Goal: Transaction & Acquisition: Purchase product/service

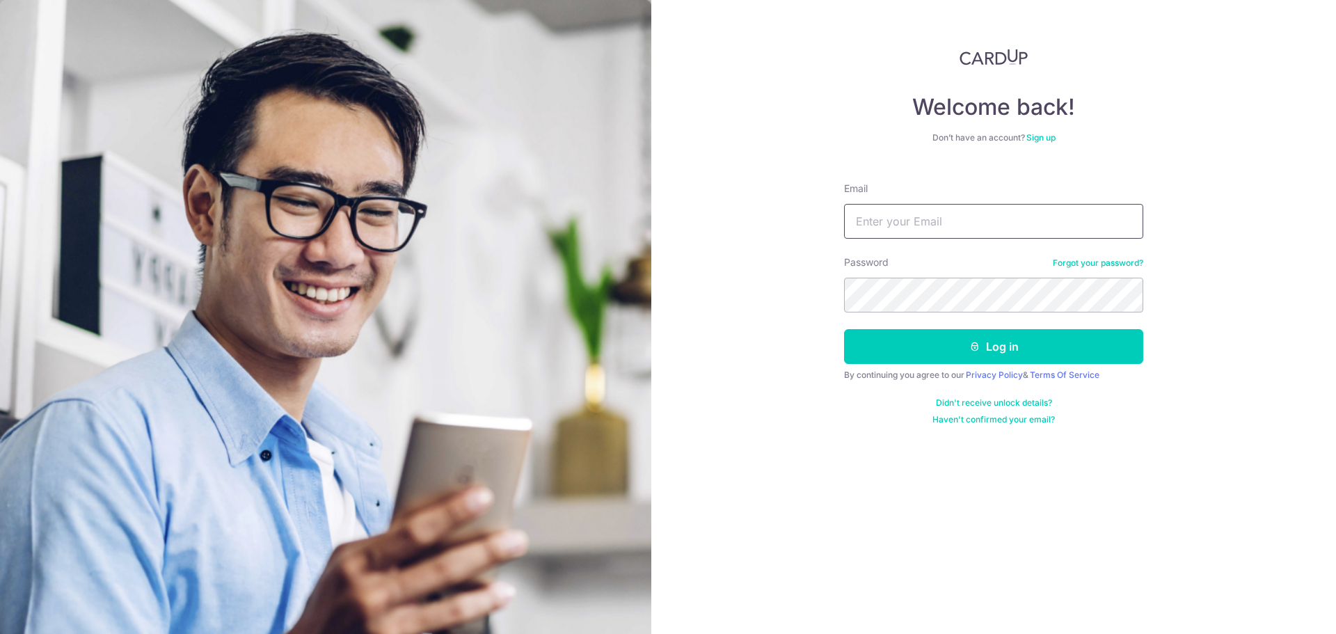
click at [1005, 211] on input "Email" at bounding box center [993, 221] width 299 height 35
type input "[EMAIL_ADDRESS][DOMAIN_NAME]"
click at [844, 329] on button "Log in" at bounding box center [993, 346] width 299 height 35
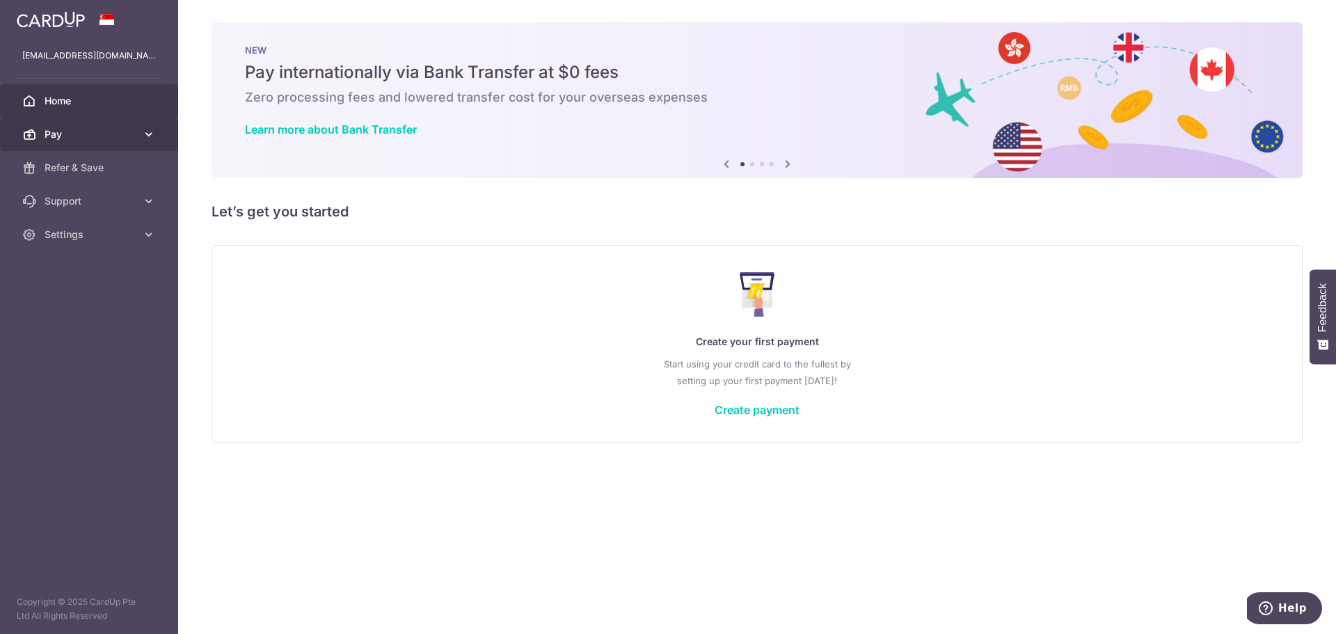
click at [141, 136] on link "Pay" at bounding box center [89, 134] width 178 height 33
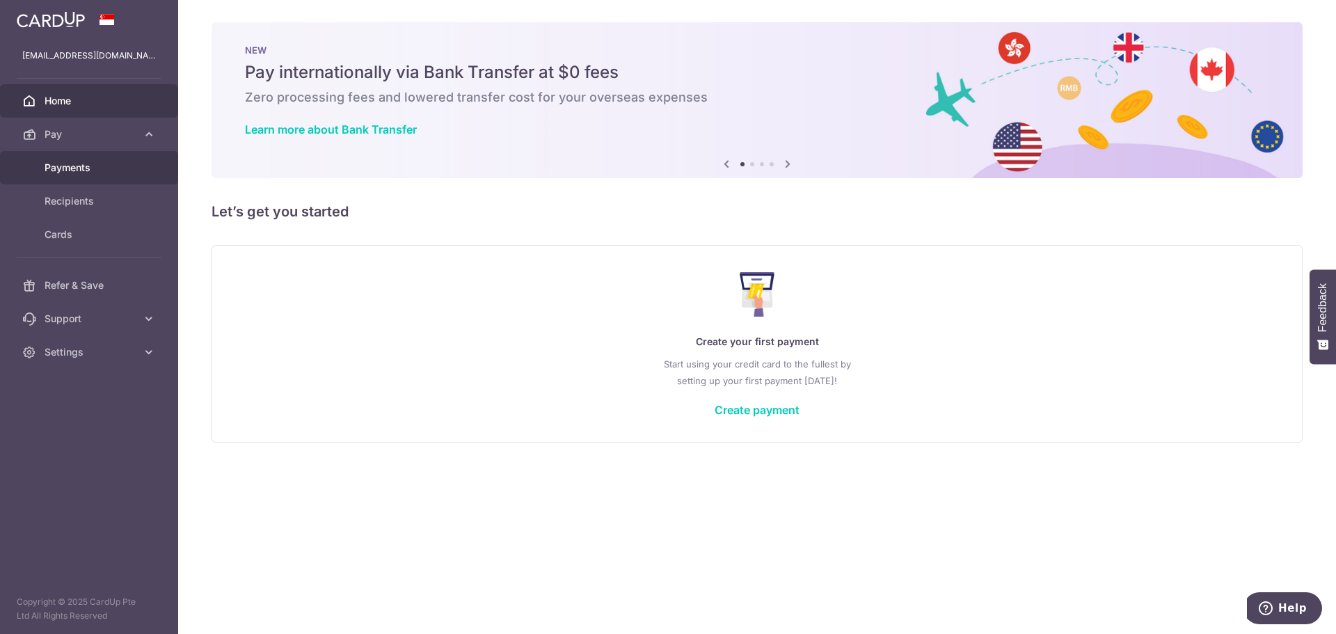
click at [106, 166] on span "Payments" at bounding box center [91, 168] width 92 height 14
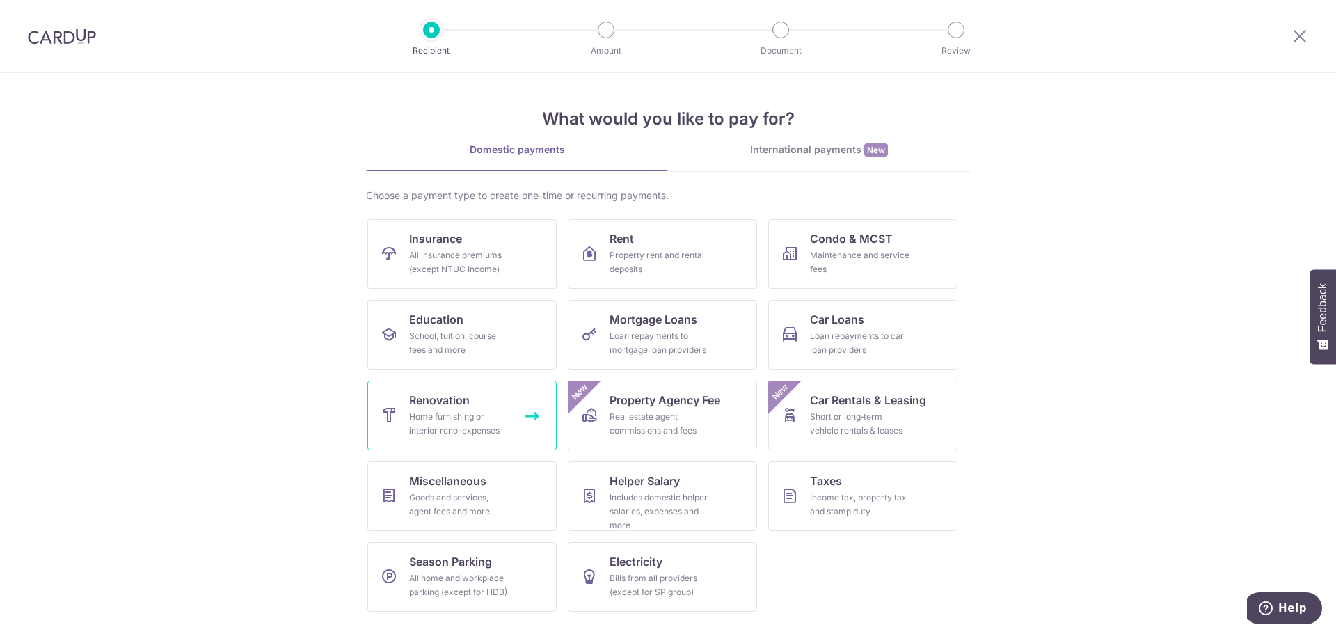
click at [439, 414] on div "Home furnishing or interior reno-expenses" at bounding box center [459, 424] width 100 height 28
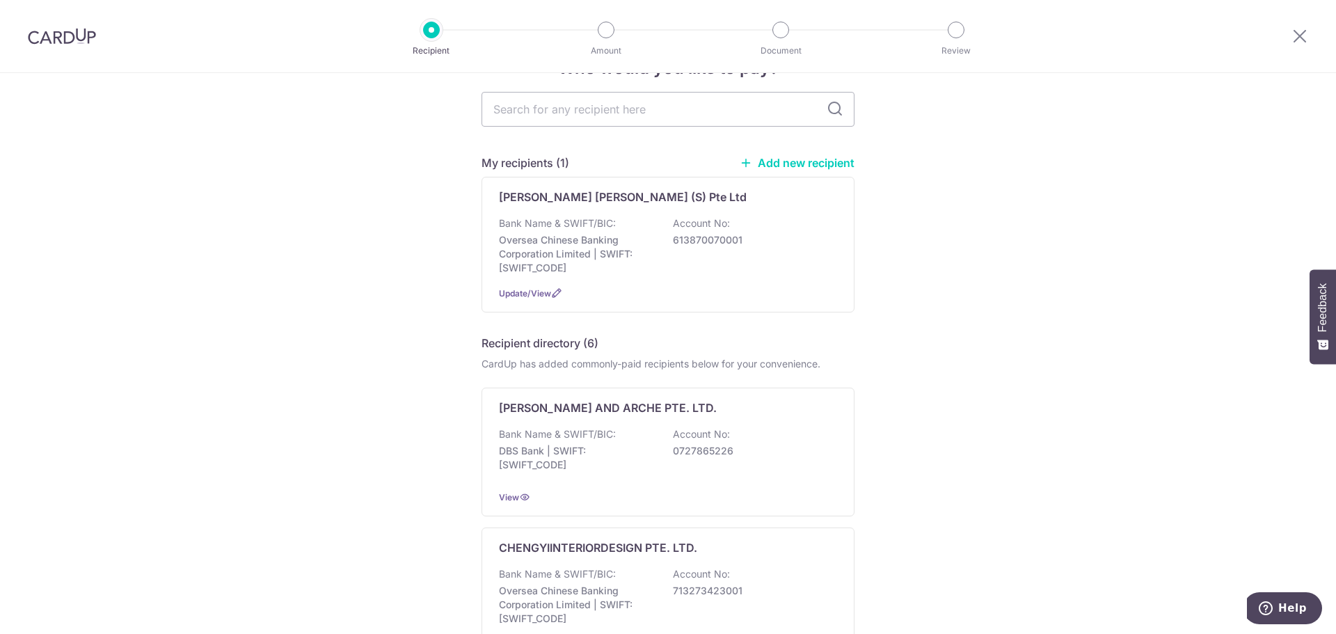
scroll to position [70, 0]
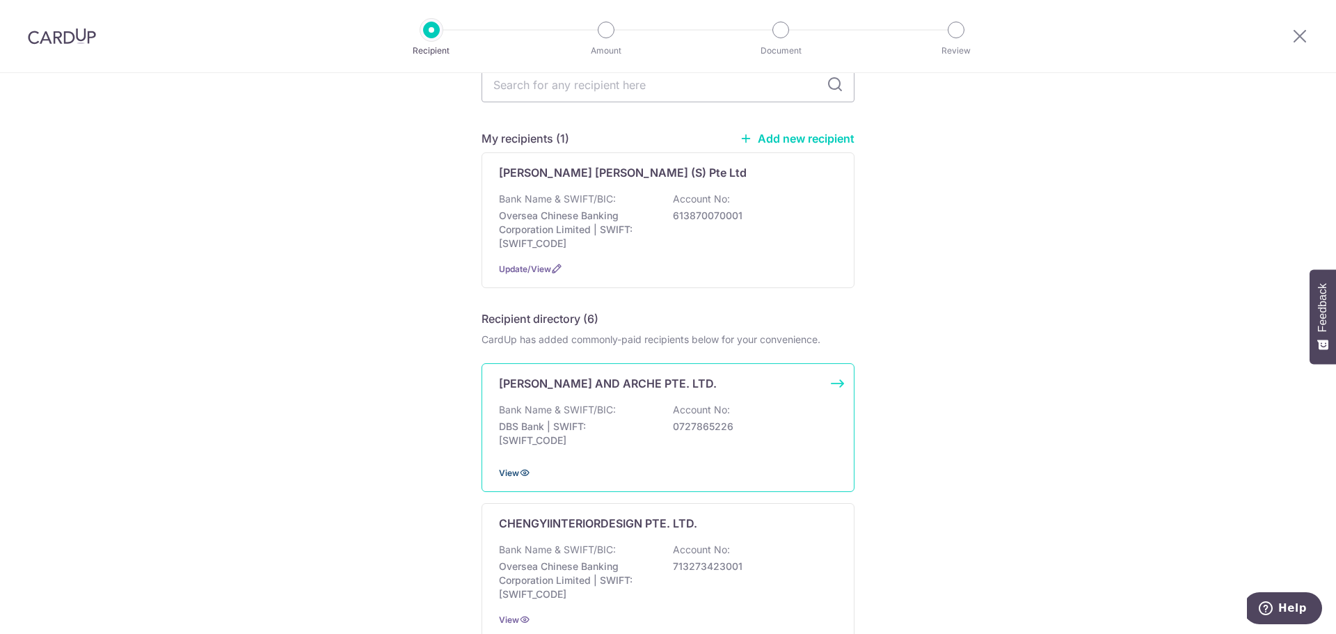
click at [519, 471] on icon at bounding box center [524, 472] width 11 height 11
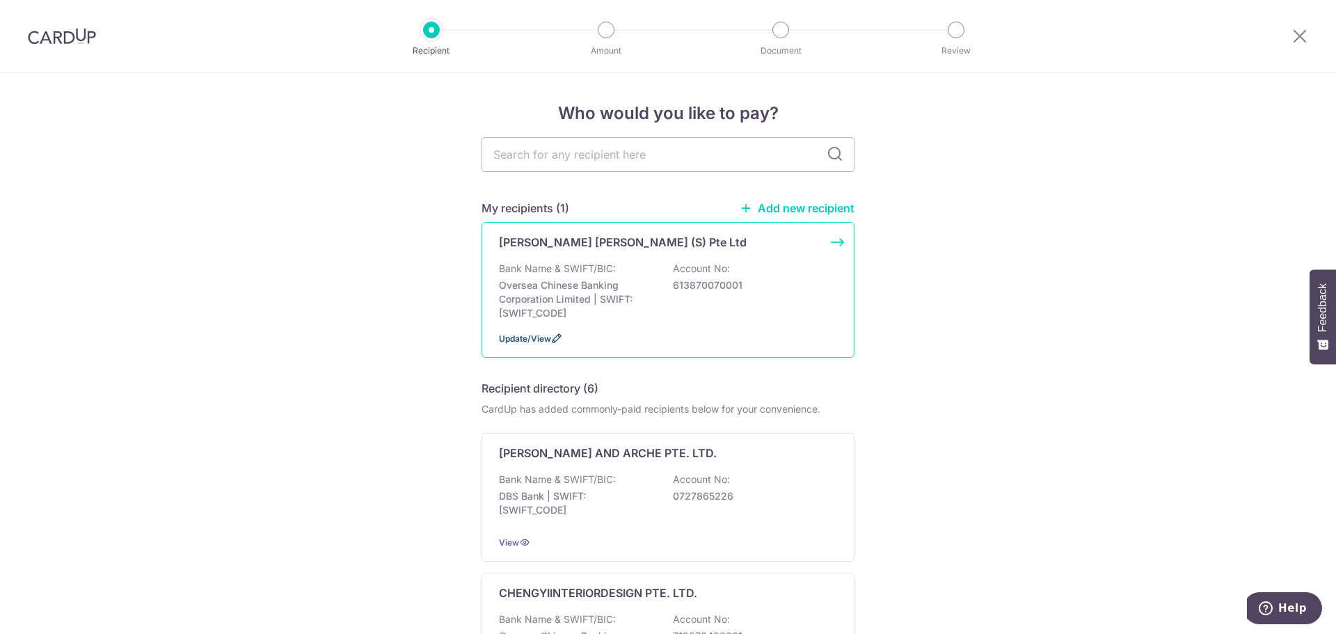
click at [543, 337] on span "Update/View" at bounding box center [525, 338] width 52 height 10
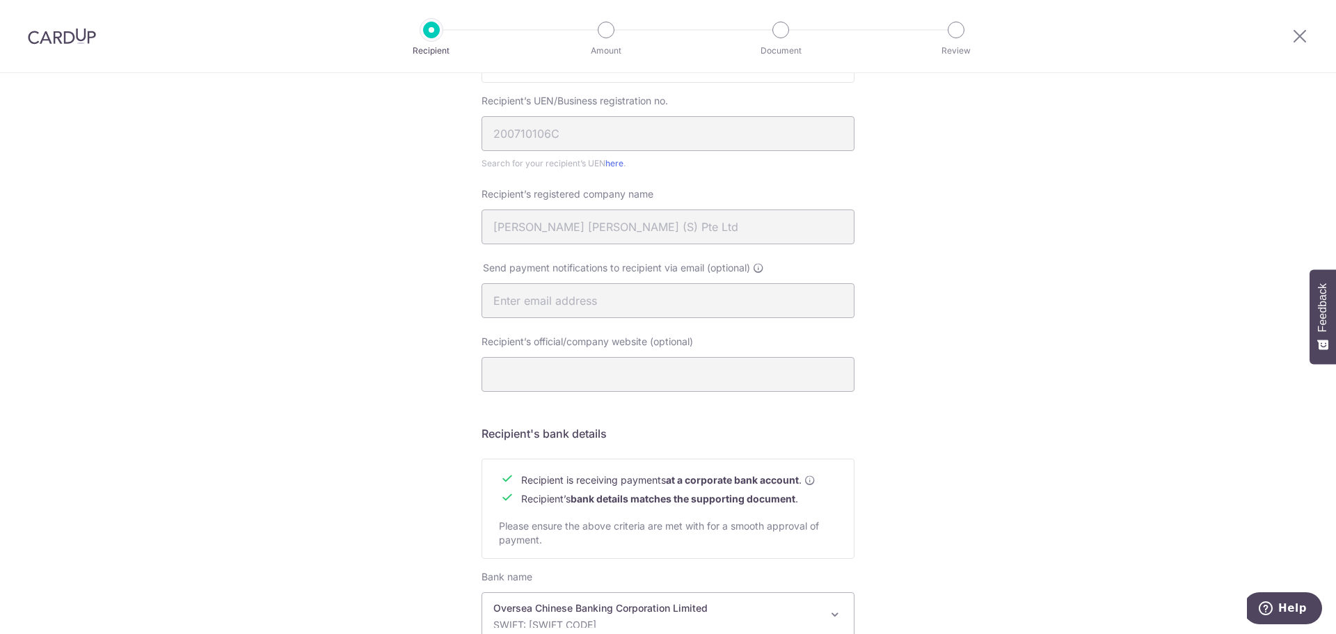
scroll to position [466, 0]
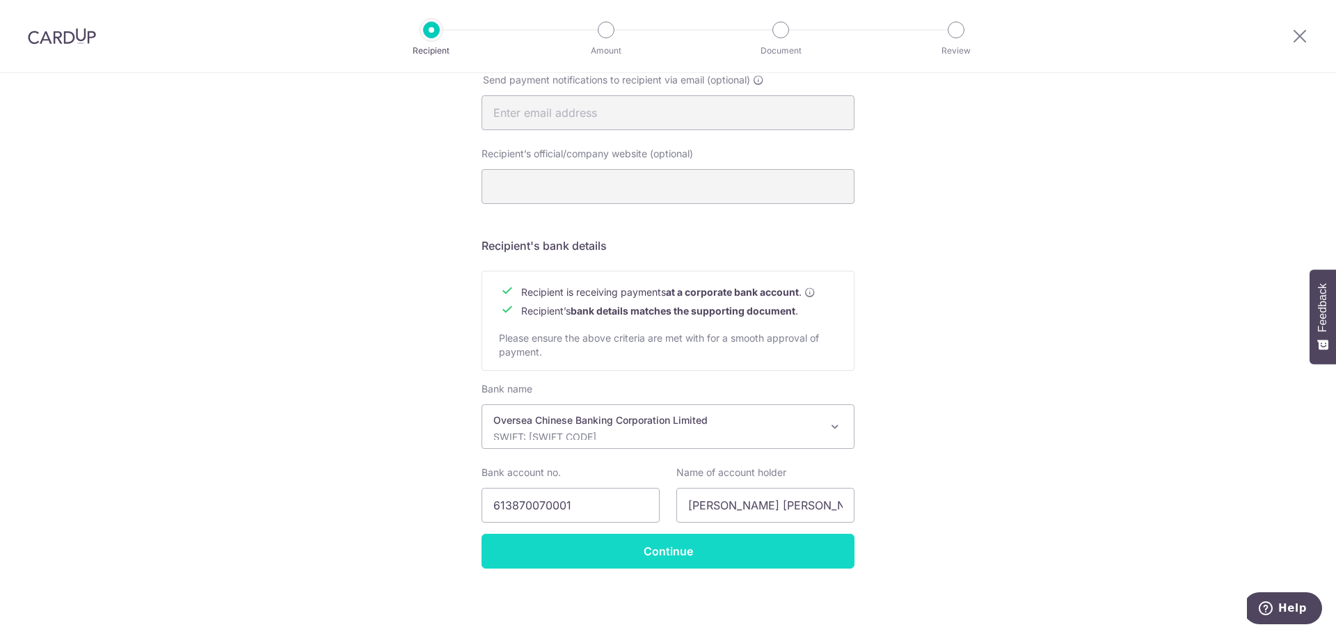
click at [657, 551] on input "Continue" at bounding box center [667, 551] width 373 height 35
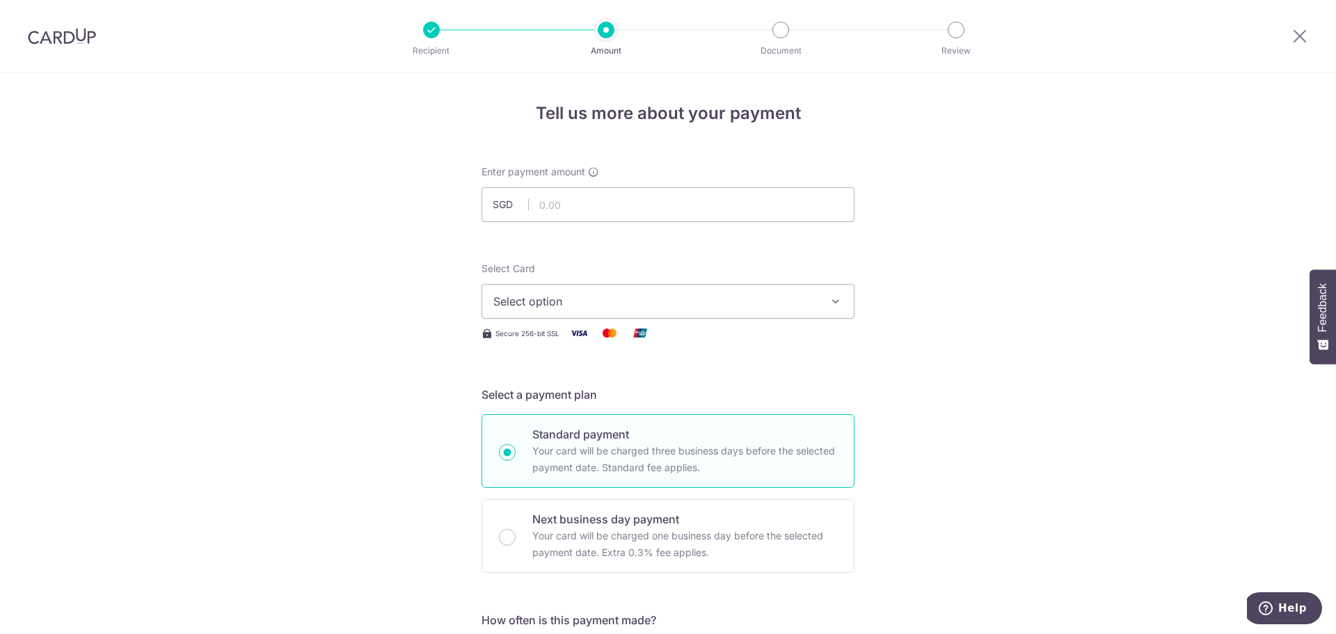
click at [773, 302] on span "Select option" at bounding box center [655, 301] width 324 height 17
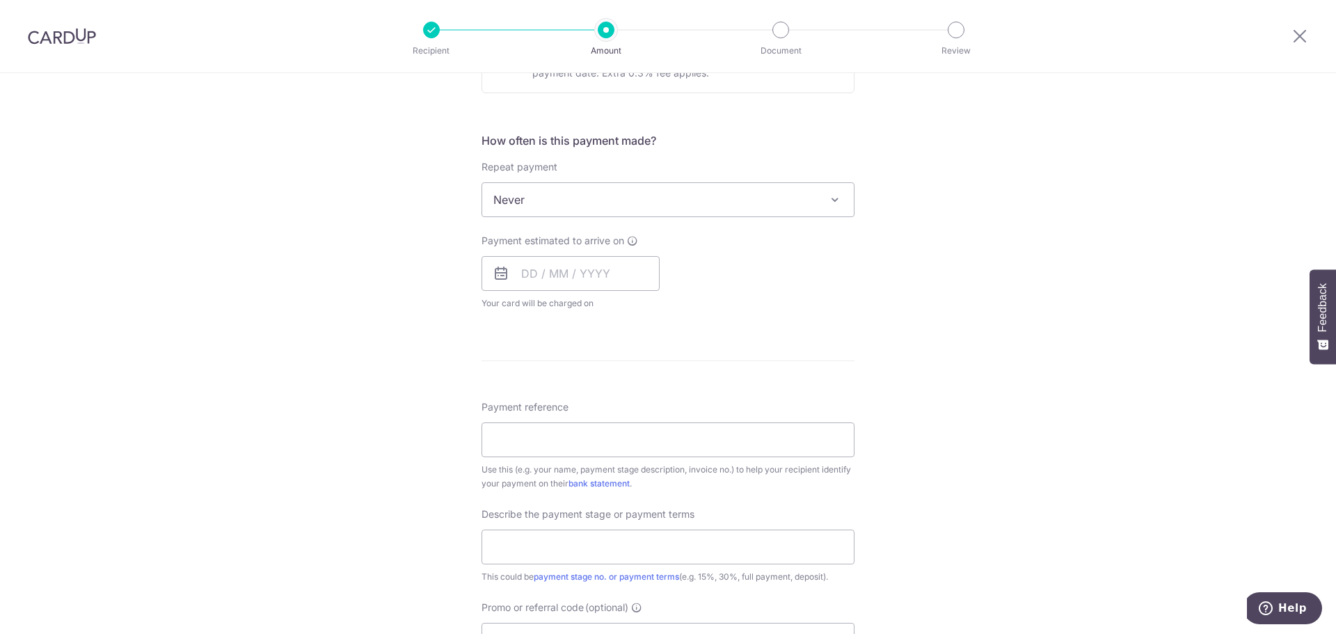
scroll to position [487, 0]
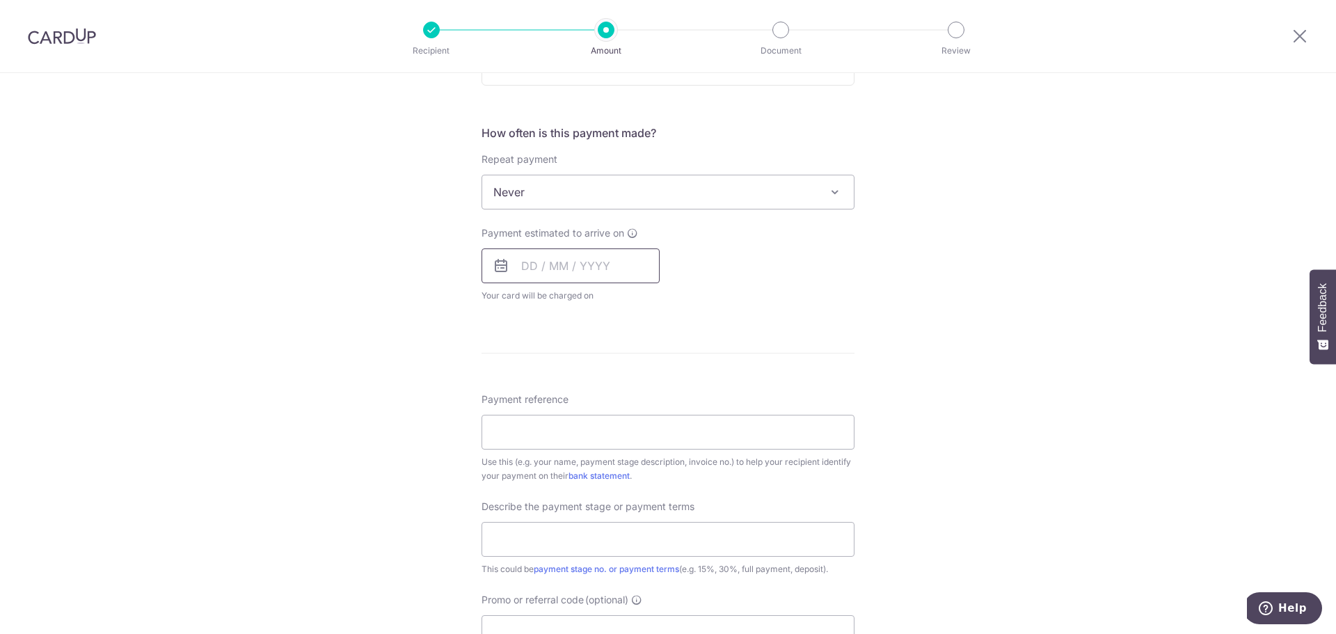
click at [621, 266] on input "text" at bounding box center [570, 265] width 178 height 35
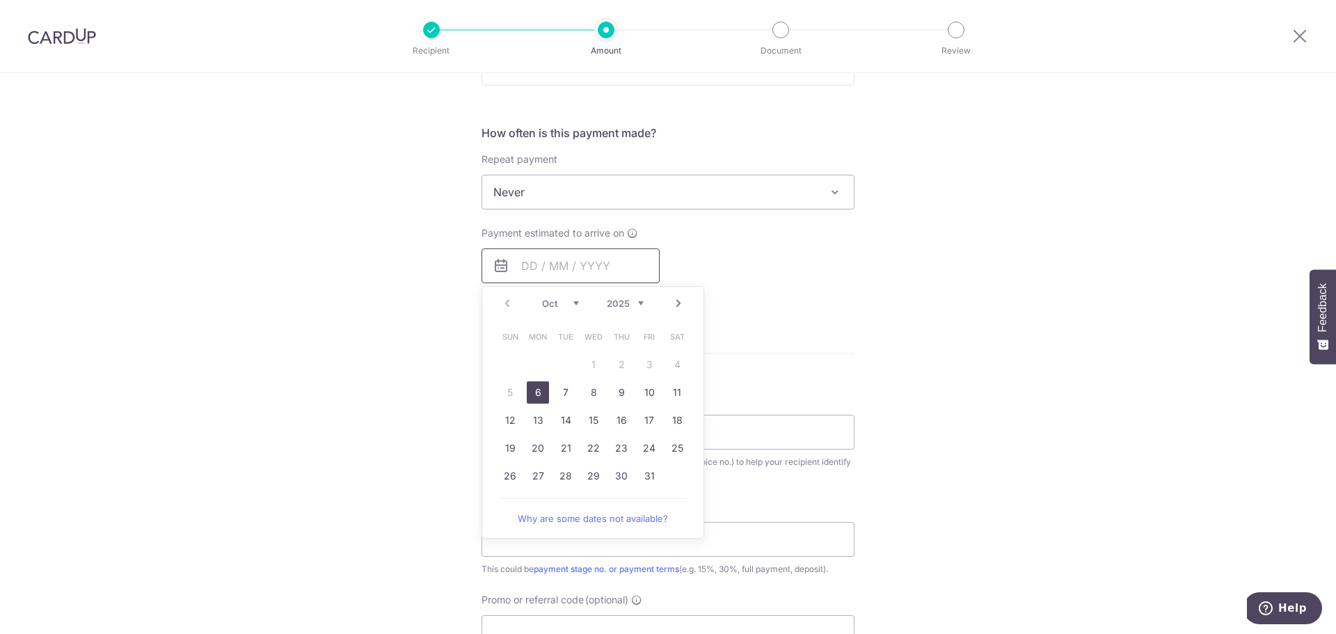
click at [621, 266] on input "text" at bounding box center [570, 265] width 178 height 35
click at [836, 287] on div "Payment estimated to arrive on Prev Next Oct Nov Dec 2025 2026 2027 2028 2029 2…" at bounding box center [668, 264] width 390 height 77
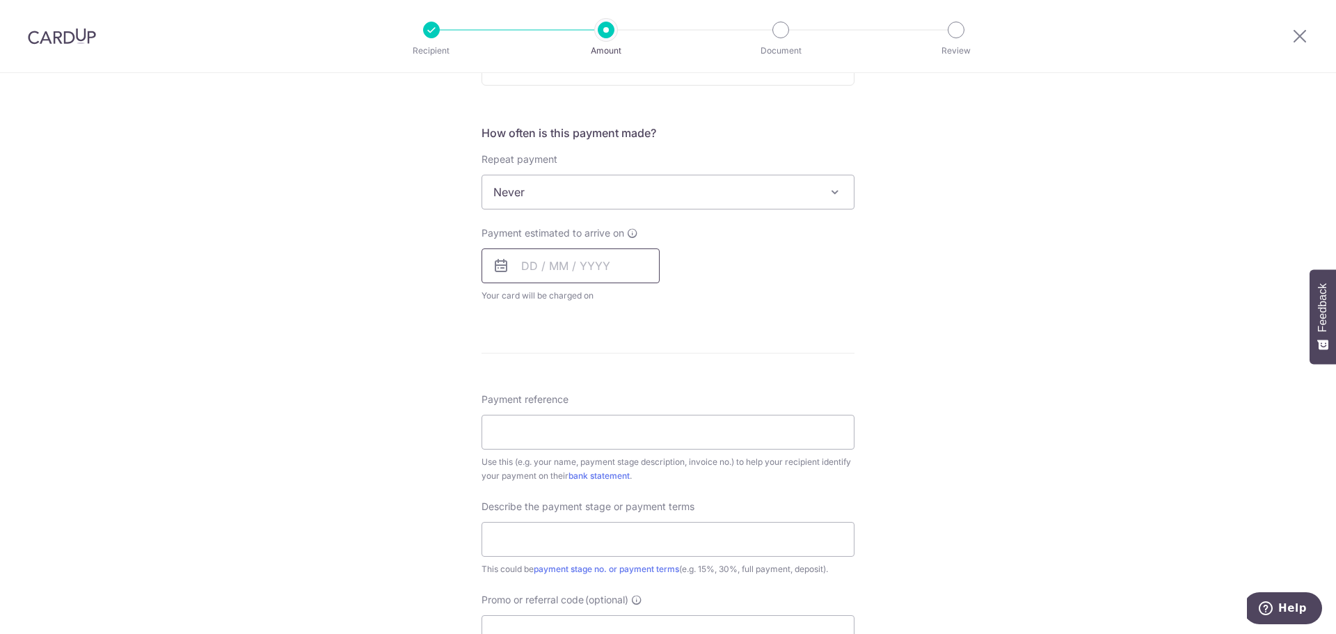
click at [590, 263] on input "text" at bounding box center [570, 265] width 178 height 35
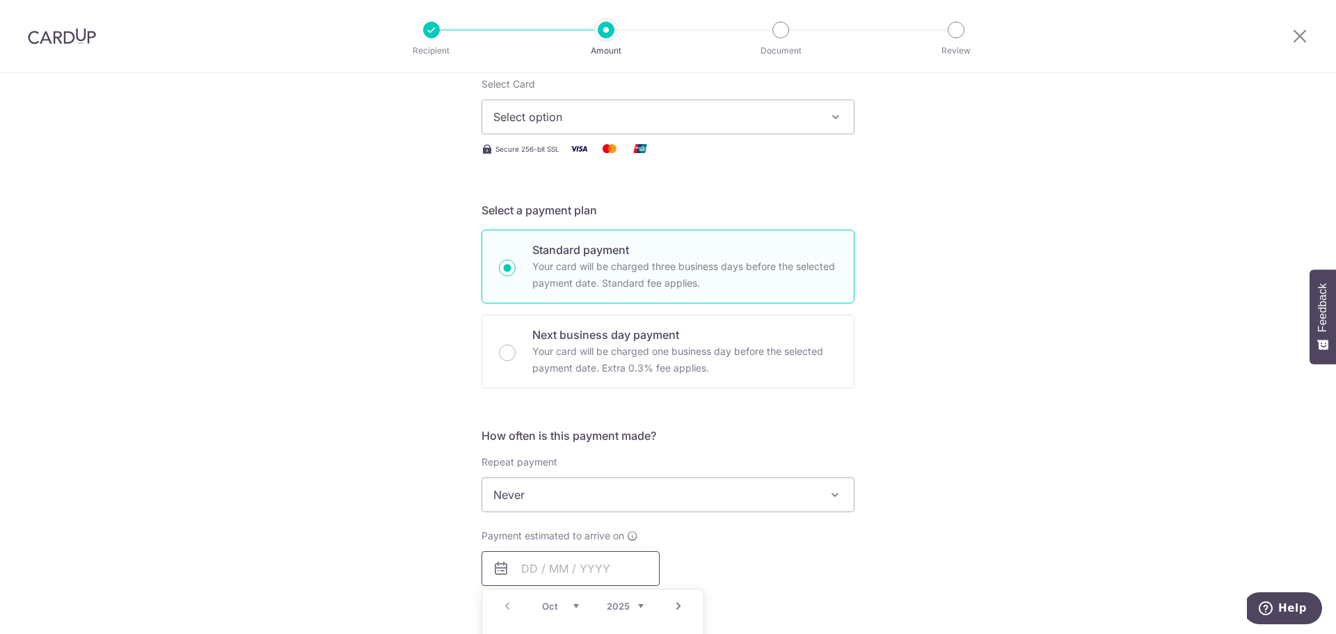
scroll to position [348, 0]
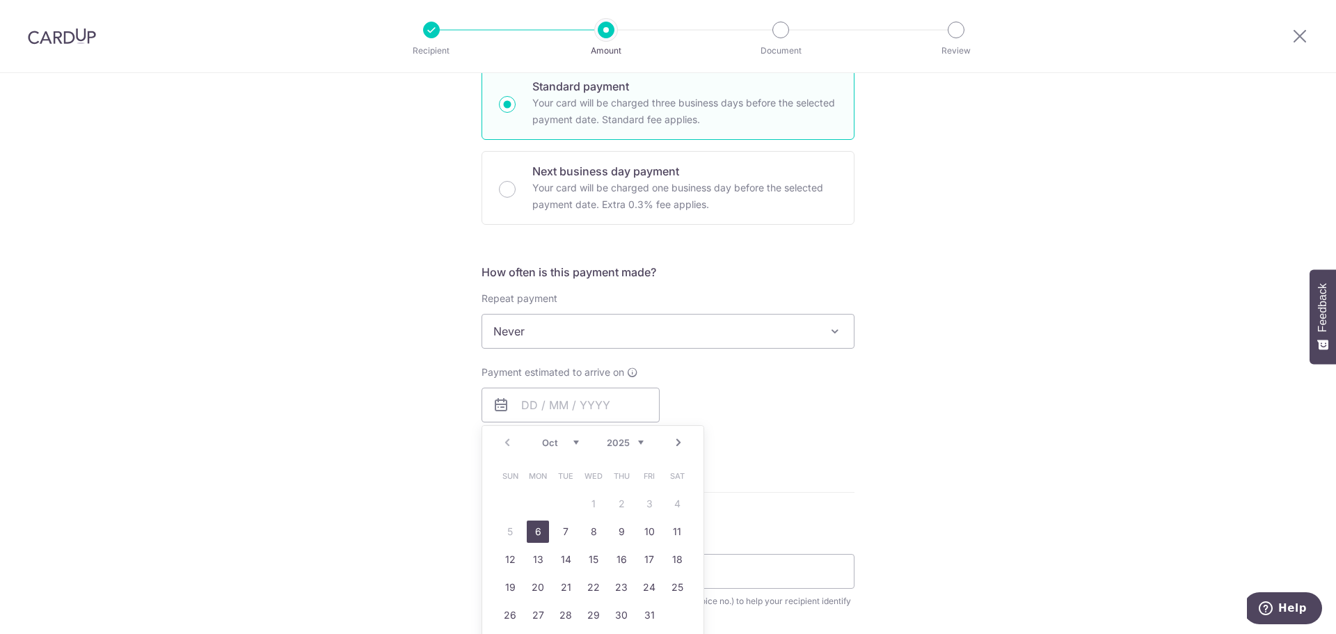
click at [535, 525] on link "6" at bounding box center [538, 531] width 22 height 22
type input "06/10/2025"
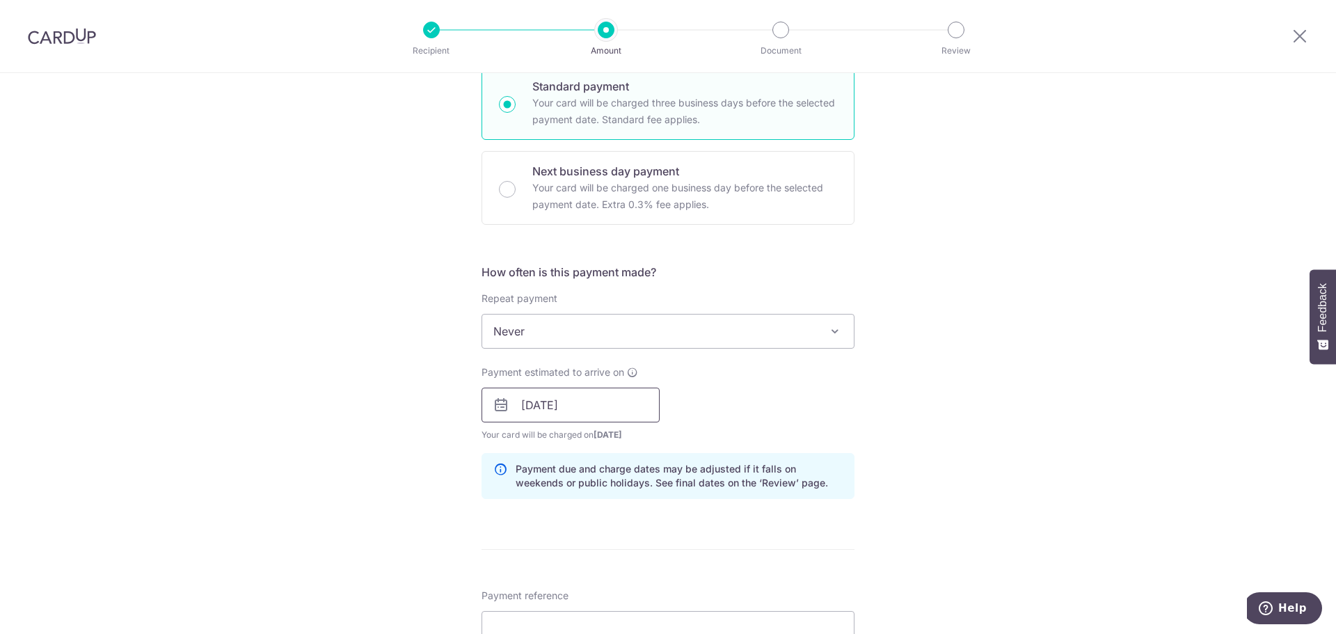
click at [612, 410] on input "06/10/2025" at bounding box center [570, 405] width 178 height 35
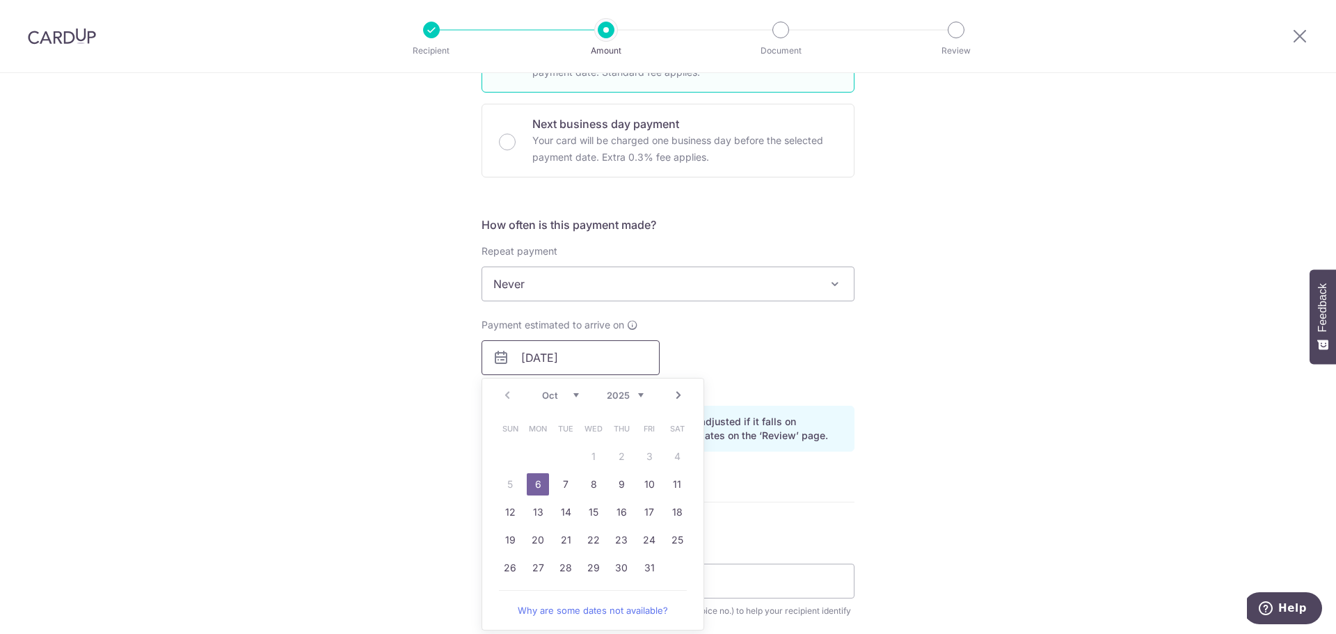
scroll to position [417, 0]
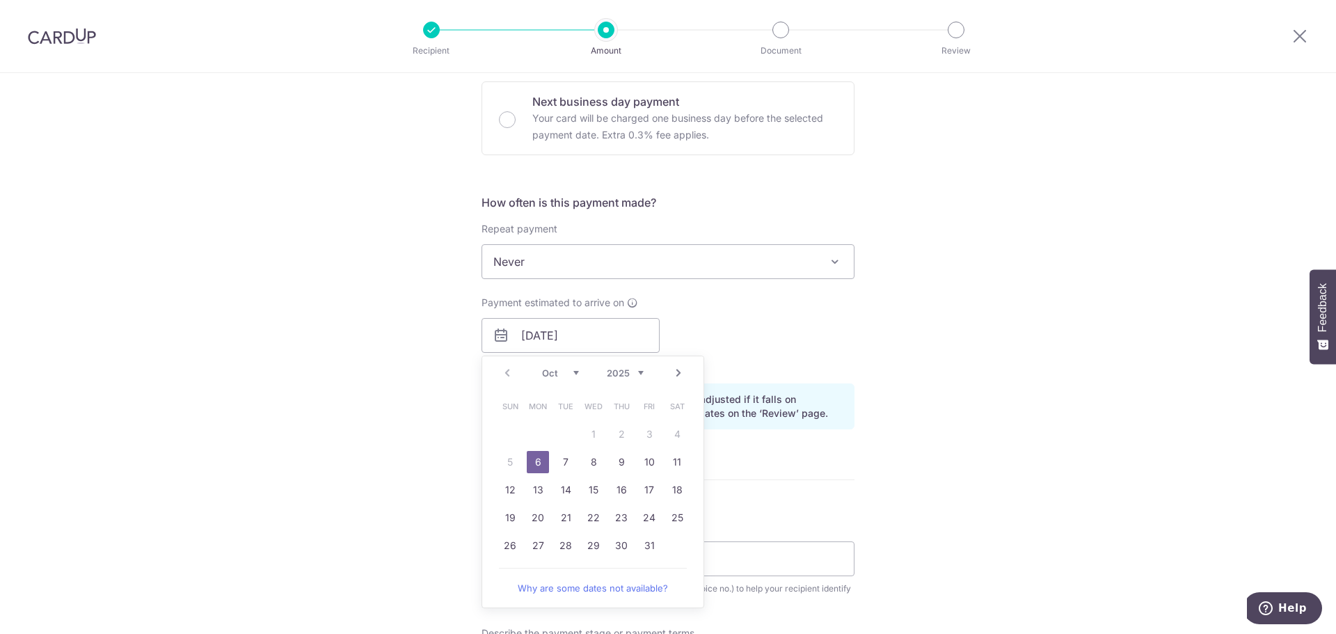
click at [645, 589] on link "Why are some dates not available?" at bounding box center [593, 588] width 188 height 28
click at [534, 466] on link "6" at bounding box center [538, 462] width 22 height 22
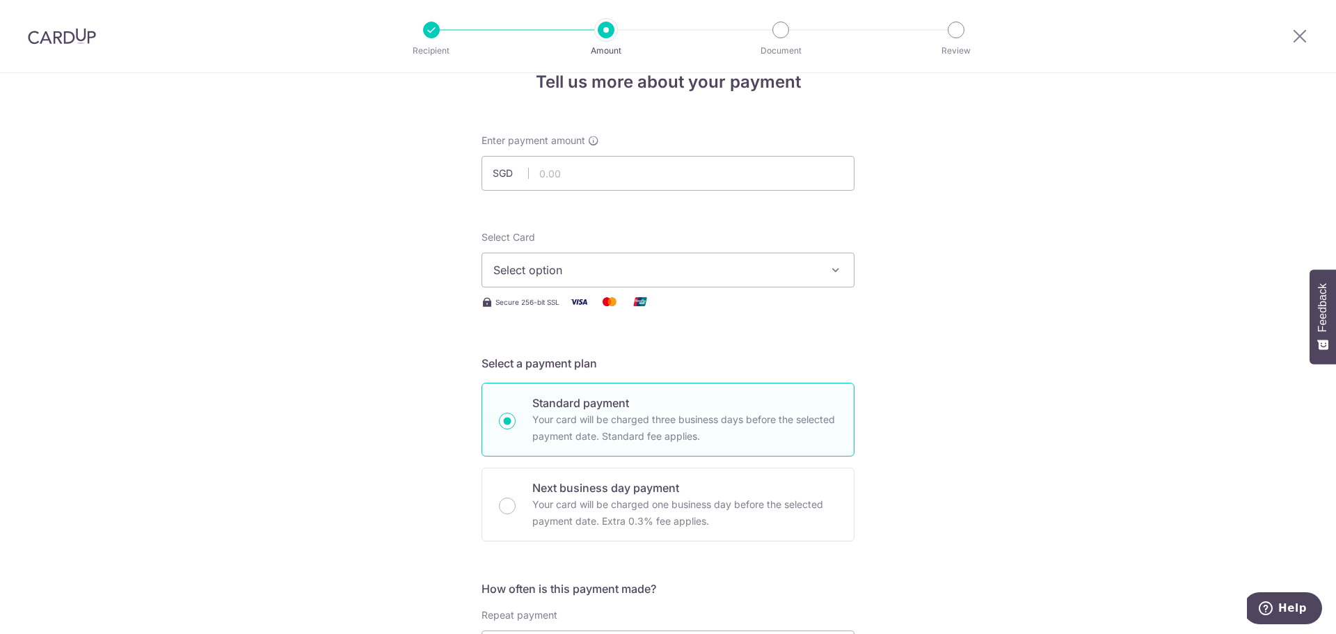
scroll to position [0, 0]
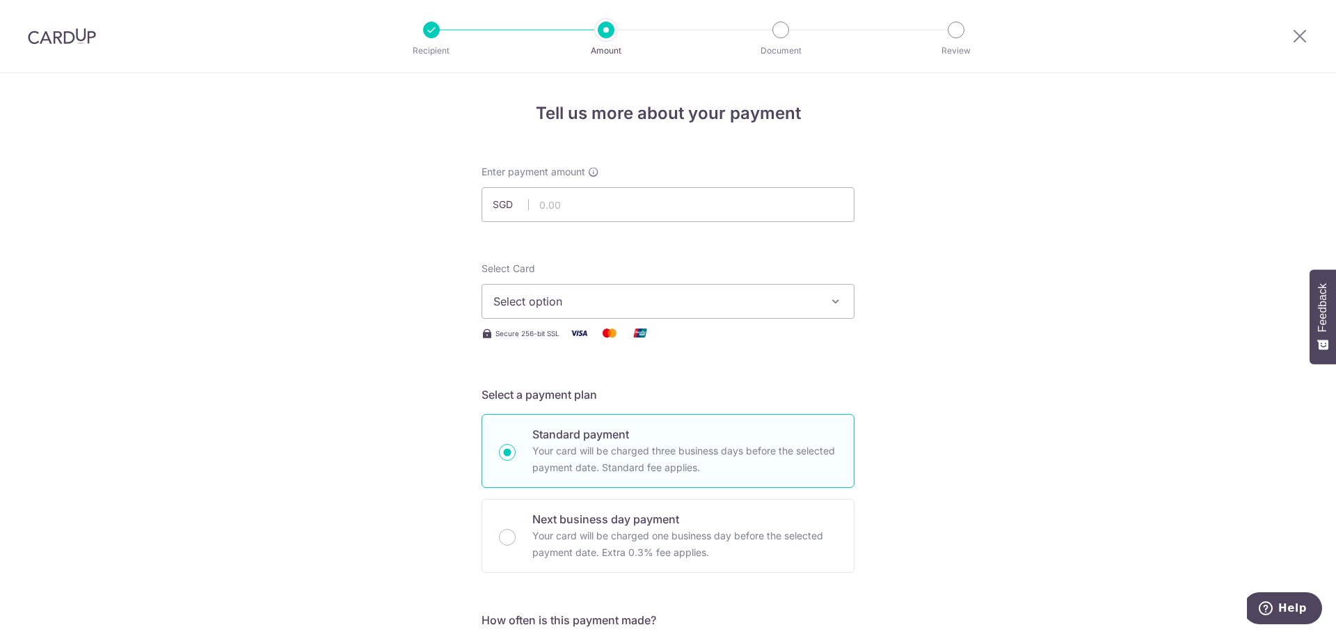
click at [735, 294] on span "Select option" at bounding box center [655, 301] width 324 height 17
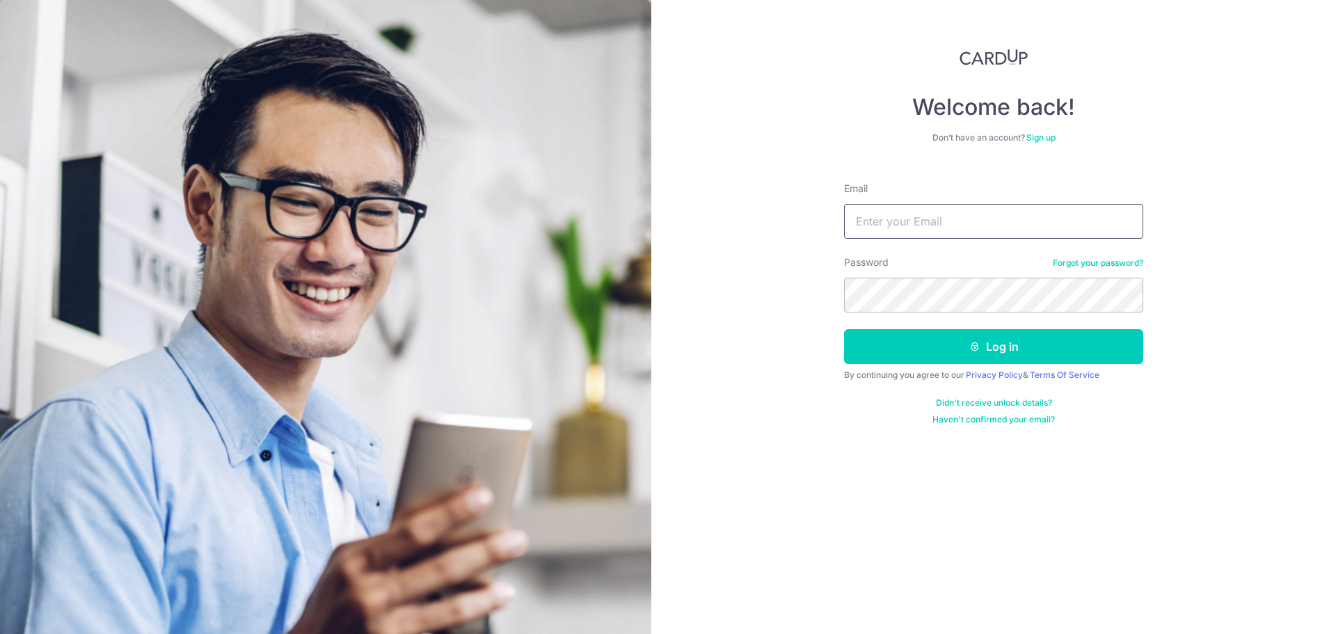
click at [979, 221] on input "Email" at bounding box center [993, 221] width 299 height 35
type input "[EMAIL_ADDRESS][DOMAIN_NAME]"
click at [844, 329] on button "Log in" at bounding box center [993, 346] width 299 height 35
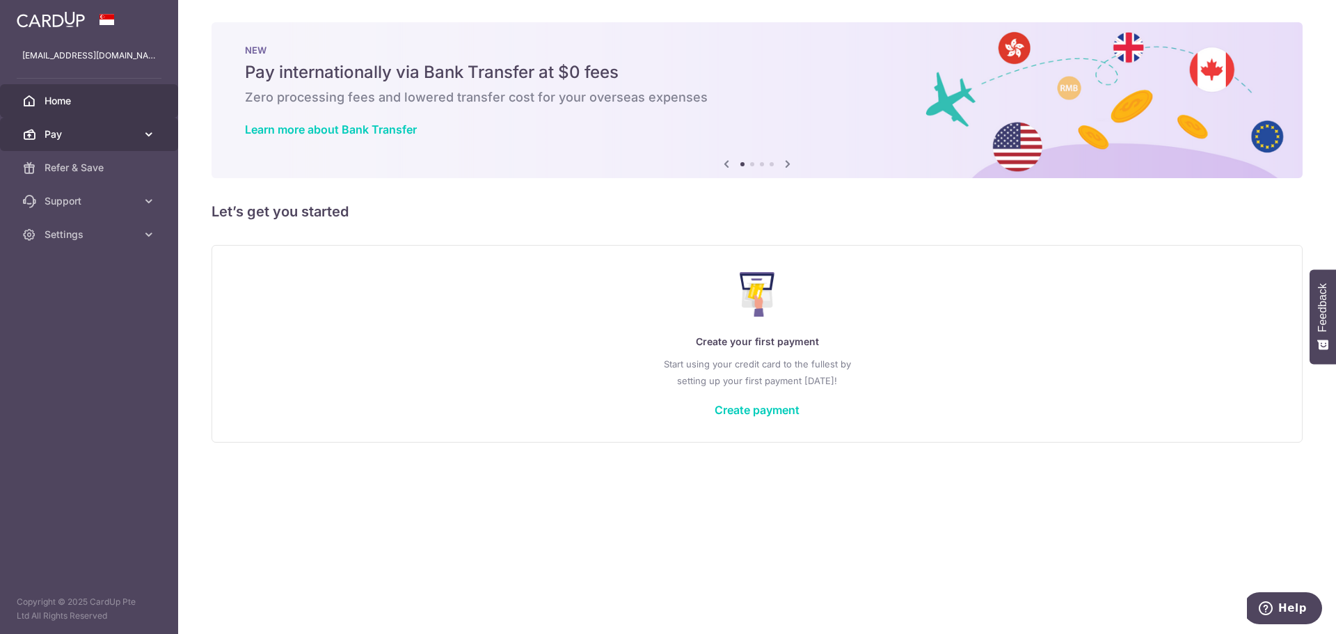
click at [146, 139] on icon at bounding box center [149, 134] width 14 height 14
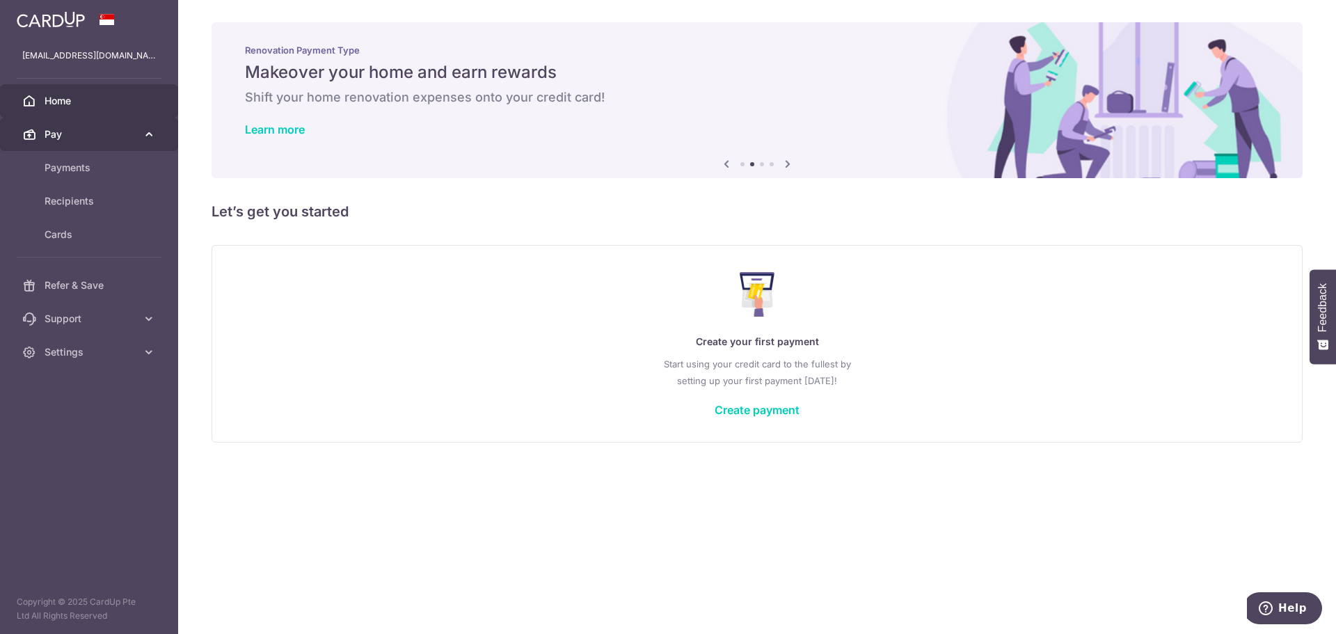
click at [151, 139] on icon at bounding box center [149, 134] width 14 height 14
click at [88, 165] on span "Payments" at bounding box center [91, 168] width 92 height 14
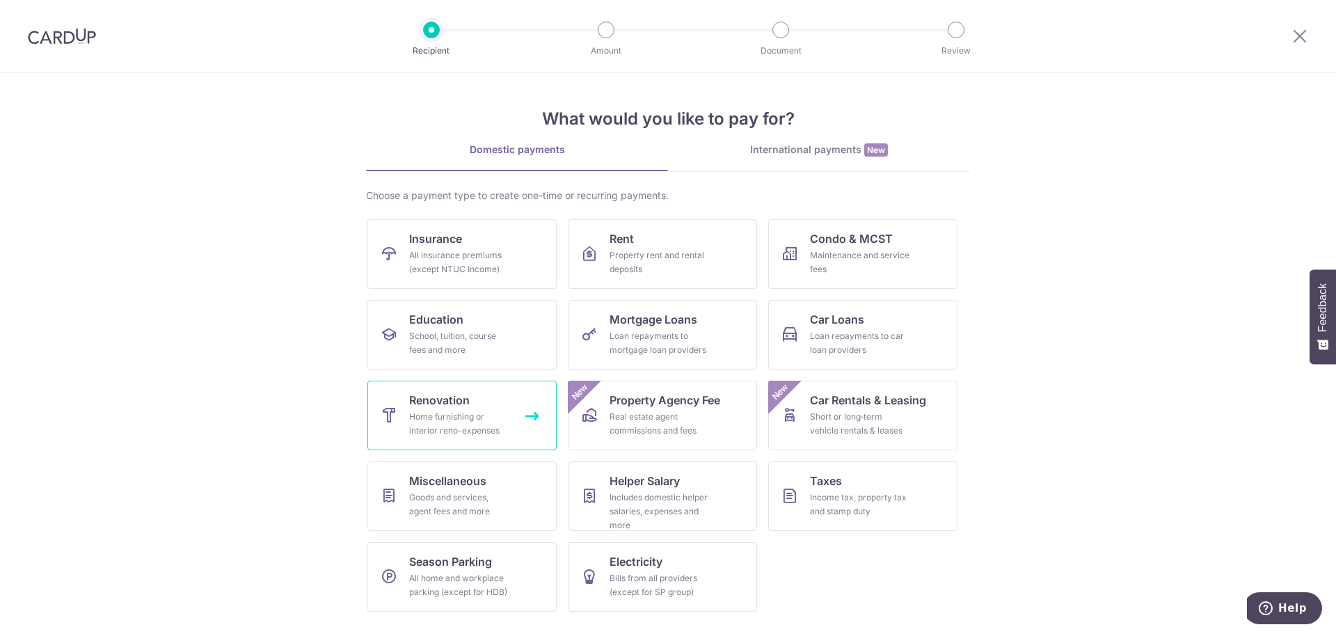
click at [455, 428] on div "Home furnishing or interior reno-expenses" at bounding box center [459, 424] width 100 height 28
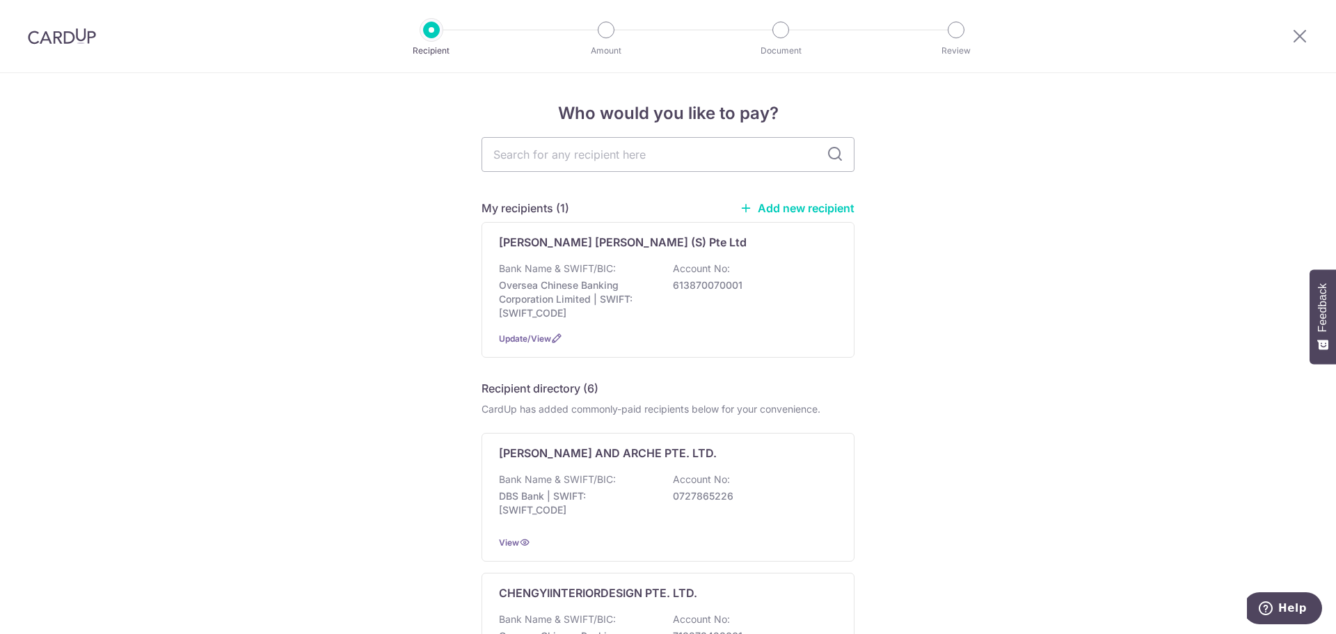
drag, startPoint x: 529, startPoint y: 333, endPoint x: 349, endPoint y: 292, distance: 184.8
